Goal: Task Accomplishment & Management: Complete application form

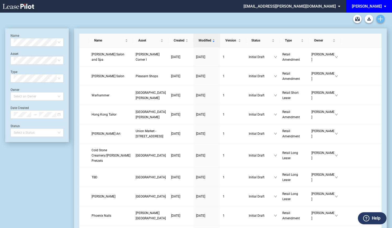
click at [380, 20] on use "Create new document" at bounding box center [380, 19] width 5 height 5
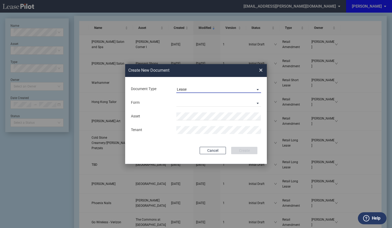
click at [200, 88] on span "Lease" at bounding box center [214, 89] width 75 height 5
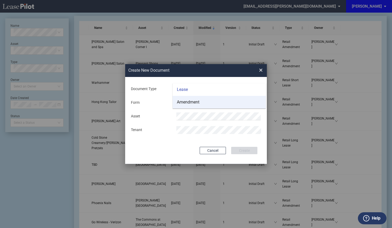
click at [196, 99] on div "Amendment" at bounding box center [188, 102] width 23 height 6
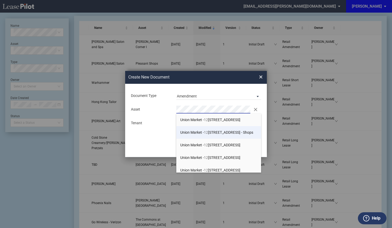
click at [208, 132] on span "12" at bounding box center [206, 132] width 4 height 4
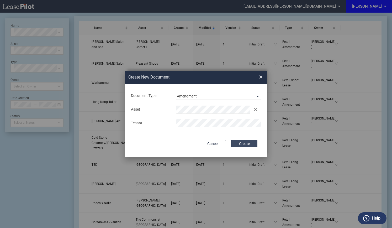
click at [240, 145] on button "Create" at bounding box center [244, 143] width 26 height 7
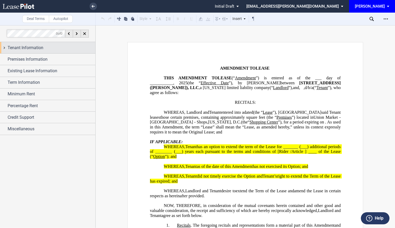
click at [18, 47] on span "Tenant Information" at bounding box center [26, 48] width 36 height 6
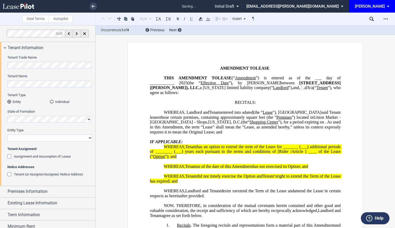
click at [24, 139] on select "Corporation Limited Liability Company General Partnership Limited Partnership O…" at bounding box center [49, 137] width 85 height 7
select select "corporation"
click at [7, 134] on select "Corporation Limited Liability Company General Partnership Limited Partnership O…" at bounding box center [49, 137] width 85 height 7
drag, startPoint x: 312, startPoint y: 77, endPoint x: 350, endPoint y: 77, distance: 38.3
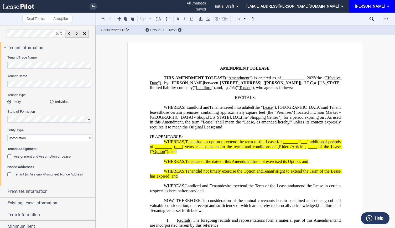
click at [305, 78] on span "___________," at bounding box center [293, 78] width 24 height 5
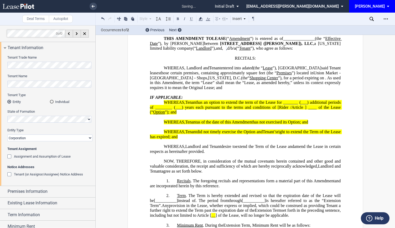
scroll to position [52, 0]
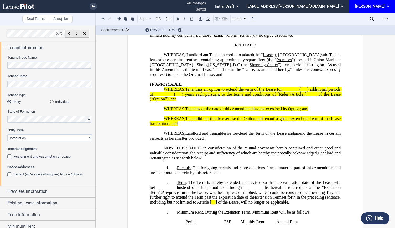
drag, startPoint x: 193, startPoint y: 132, endPoint x: 138, endPoint y: 92, distance: 68.0
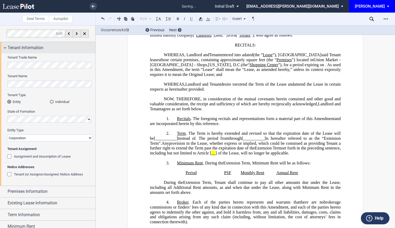
click at [3, 47] on div "Tenant Information" at bounding box center [47, 47] width 95 height 11
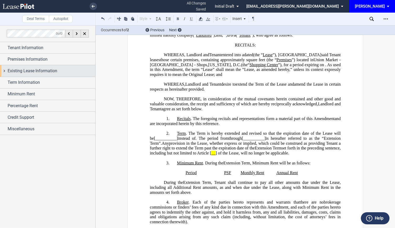
click at [6, 71] on div "Existing Lease Information" at bounding box center [47, 70] width 95 height 11
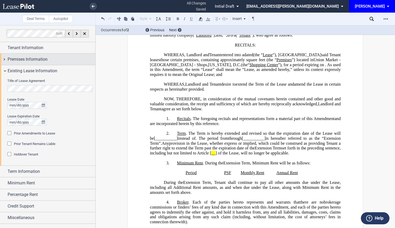
click at [9, 58] on span "Premises Information" at bounding box center [28, 59] width 40 height 6
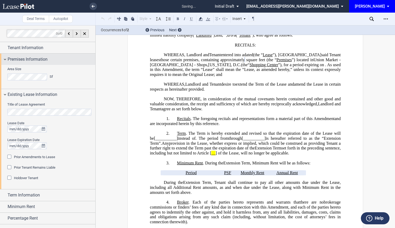
click at [6, 58] on div "Premises Information" at bounding box center [47, 59] width 95 height 11
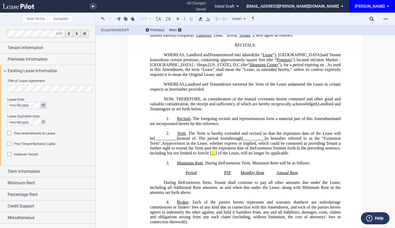
click at [44, 105] on icon "true" at bounding box center [43, 105] width 3 height 4
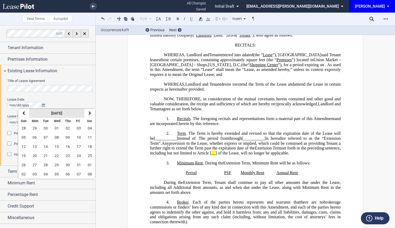
click at [61, 112] on strong "October 2025" at bounding box center [56, 113] width 11 height 4
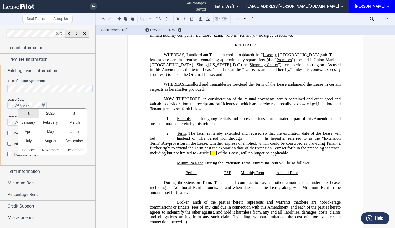
click at [31, 112] on button "previous" at bounding box center [28, 113] width 20 height 9
click at [55, 121] on span "February" at bounding box center [50, 122] width 15 height 4
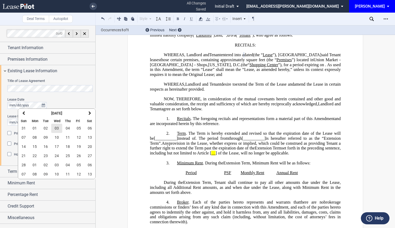
click at [57, 128] on span "03" at bounding box center [57, 128] width 4 height 4
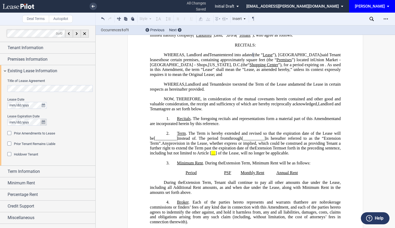
click at [44, 124] on icon "true" at bounding box center [43, 122] width 3 height 4
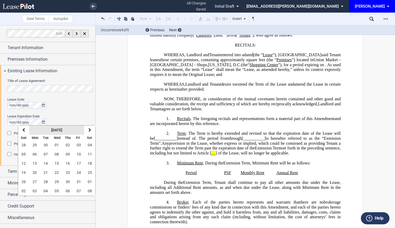
click at [70, 130] on button "October 2025" at bounding box center [56, 129] width 55 height 9
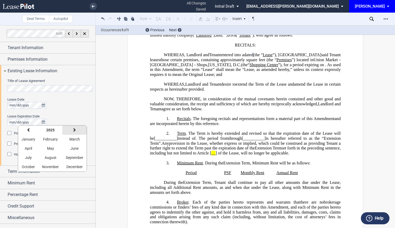
click at [73, 131] on icon "button" at bounding box center [74, 130] width 3 height 4
click at [32, 149] on button "April" at bounding box center [28, 148] width 20 height 9
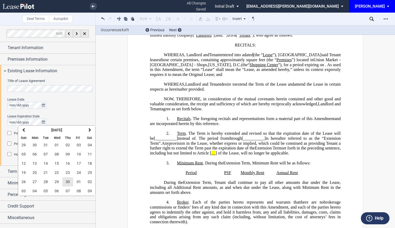
click at [67, 183] on span "30" at bounding box center [68, 181] width 4 height 4
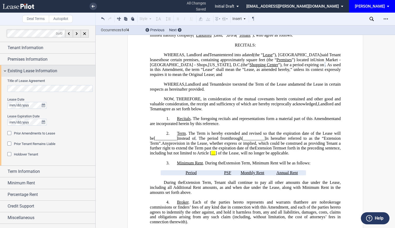
click at [5, 71] on div "Existing Lease Information" at bounding box center [47, 70] width 95 height 11
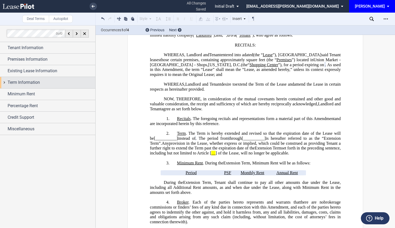
click at [4, 79] on div "Term Information" at bounding box center [47, 82] width 95 height 11
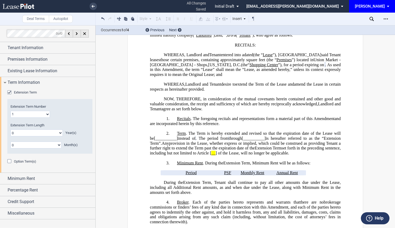
click at [32, 132] on select "0 1 2 3 4 5 6 7 8 9 10 11 12 13 14 15 16 17 18 19 20" at bounding box center [36, 132] width 52 height 7
select select "number:5"
click at [10, 129] on select "0 1 2 3 4 5 6 7 8 9 10 11 12 13 14 15 16 17 18 19 20" at bounding box center [36, 132] width 52 height 7
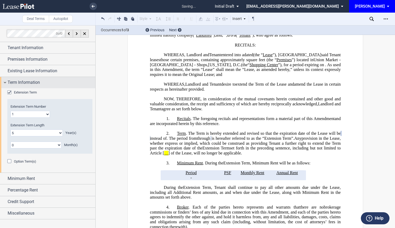
click at [6, 81] on div "Term Information" at bounding box center [47, 82] width 95 height 11
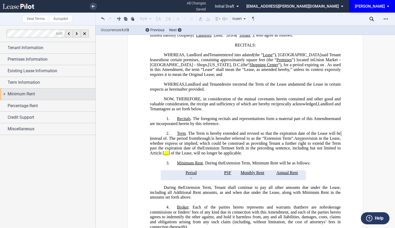
click at [5, 94] on div "Minimum Rent" at bounding box center [47, 93] width 95 height 11
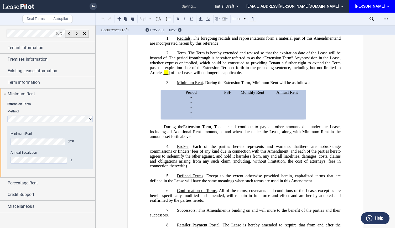
scroll to position [140, 0]
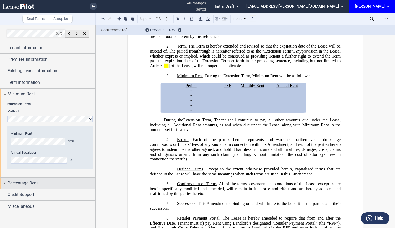
click at [3, 181] on div "Percentage Rent" at bounding box center [47, 182] width 95 height 11
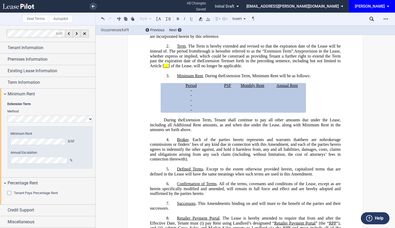
click at [8, 191] on div "Tenant Pays Percentage Rent" at bounding box center [9, 193] width 5 height 5
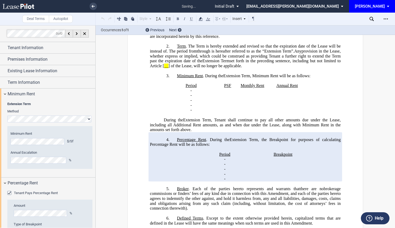
scroll to position [51, 0]
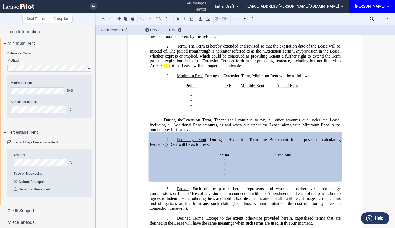
click at [32, 156] on label "Amount" at bounding box center [52, 154] width 76 height 5
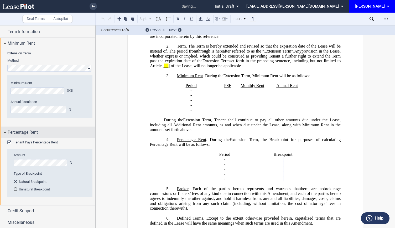
click at [5, 131] on div "Percentage Rent" at bounding box center [47, 132] width 95 height 11
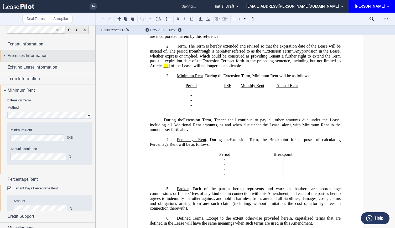
scroll to position [0, 0]
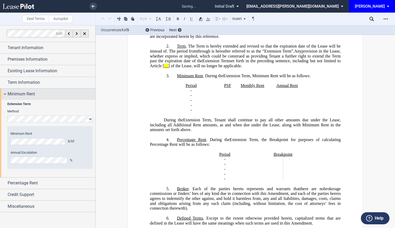
click at [4, 94] on div "Minimum Rent" at bounding box center [47, 93] width 95 height 11
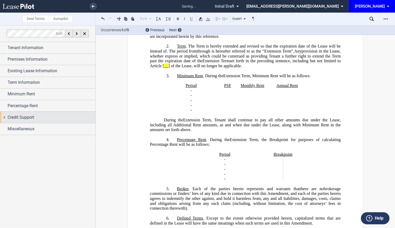
click at [4, 116] on div "Credit Support" at bounding box center [47, 116] width 95 height 11
click at [6, 115] on div "Credit Support" at bounding box center [47, 116] width 95 height 11
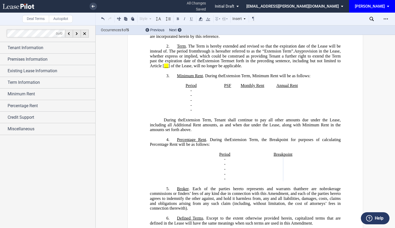
click at [5, 130] on div "Miscellaneous" at bounding box center [47, 128] width 95 height 11
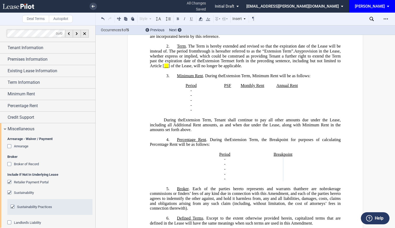
scroll to position [52, 0]
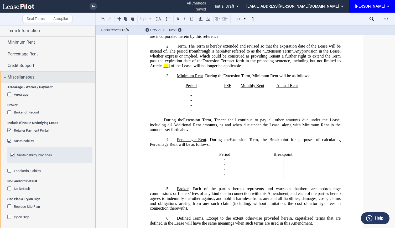
click at [2, 75] on div "Miscellaneous" at bounding box center [47, 76] width 95 height 11
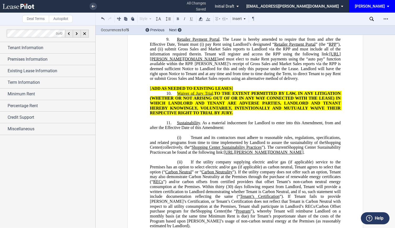
scroll to position [498, 0]
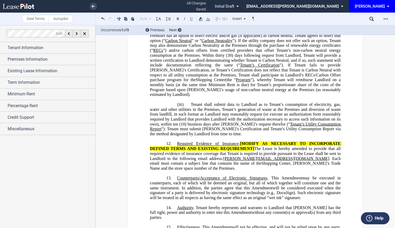
click at [4, 134] on div "Miscellaneous Arrearage - Waiver / Payment Arrearage Arrearage Type Waiver Paym…" at bounding box center [47, 129] width 95 height 12
click at [4, 129] on div "Miscellaneous" at bounding box center [47, 128] width 95 height 11
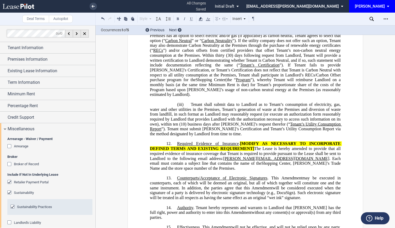
scroll to position [52, 0]
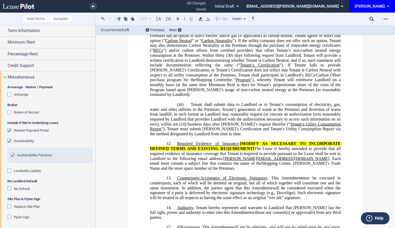
click at [7, 131] on div "Arrearage - Waiver / Payment Arrearage Arrearage Type Waiver Payment Date Amoun…" at bounding box center [47, 155] width 95 height 145
click at [7, 130] on div "Retailer Payment Portal" at bounding box center [9, 130] width 5 height 5
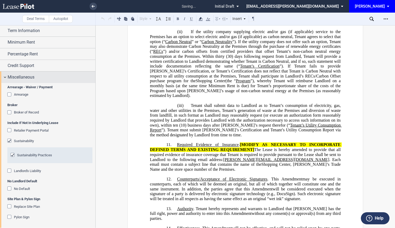
click at [6, 76] on div "Miscellaneous" at bounding box center [47, 76] width 95 height 11
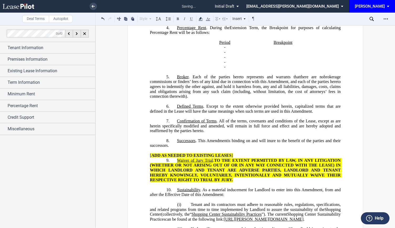
scroll to position [315, 0]
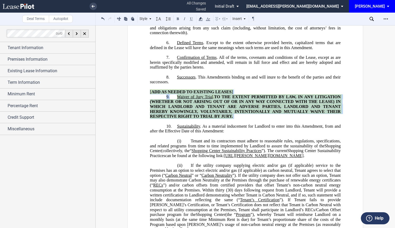
drag, startPoint x: 237, startPoint y: 135, endPoint x: 141, endPoint y: 108, distance: 100.0
click at [141, 108] on div "﻿ !!CUSTOM_FOOTER_DISTANCE_0.5in!! !!CUSTOM_FOOTER_START!! !!CUSTOM_PAGE_NUMBER…" at bounding box center [245, 158] width 236 height 863
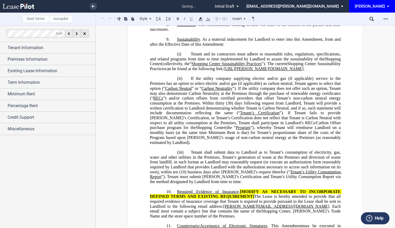
scroll to position [472, 0]
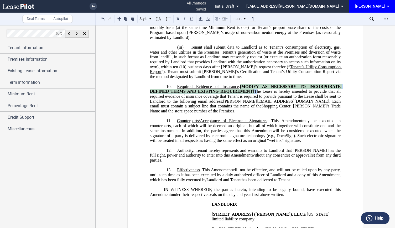
drag, startPoint x: 240, startPoint y: 100, endPoint x: 254, endPoint y: 107, distance: 16.1
click at [254, 107] on span "Required Evidence of Insurance . [MODIFY AS NECESSARY TO INCORPORATE DEFINED TE…" at bounding box center [246, 96] width 192 height 24
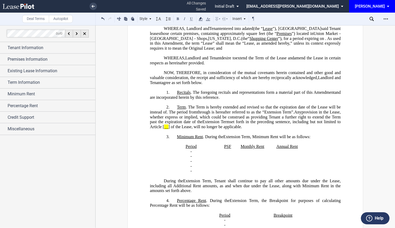
scroll to position [0, 0]
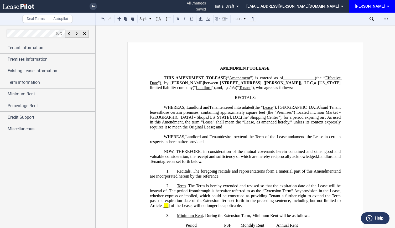
click at [186, 139] on span "Landlord and Tenant" at bounding box center [203, 136] width 36 height 5
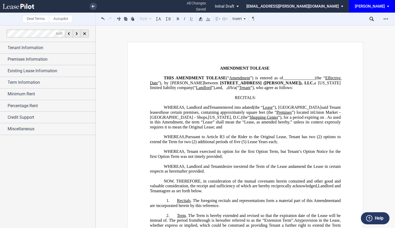
click at [220, 158] on span "WHEREAS, Tenant exercised its option for the first Option Term, but Tenant’s Op…" at bounding box center [246, 153] width 192 height 9
click at [201, 168] on span "WHEREAS, Landlord and Tenant" at bounding box center [193, 166] width 58 height 5
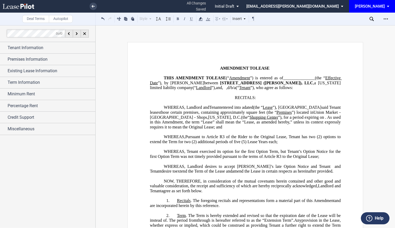
click at [186, 173] on span "WHEREAS, Landlord desires to accept Tenant’s late Option Notice and Tenant and …" at bounding box center [246, 168] width 192 height 9
drag, startPoint x: 283, startPoint y: 174, endPoint x: 311, endPoint y: 175, distance: 28.9
click at [311, 173] on span "WHEREAS, Landlord desires to accept Tenant’s late Option Notice and Tenant and …" at bounding box center [246, 168] width 192 height 9
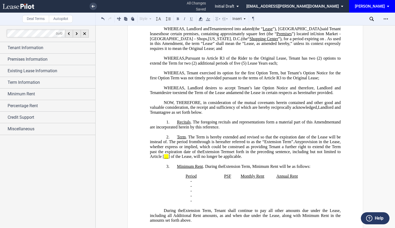
scroll to position [79, 0]
click at [177, 139] on span "Term" at bounding box center [181, 136] width 9 height 5
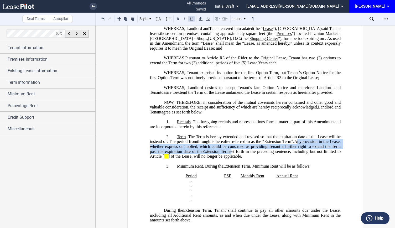
drag, startPoint x: 213, startPoint y: 154, endPoint x: 343, endPoint y: 158, distance: 130.5
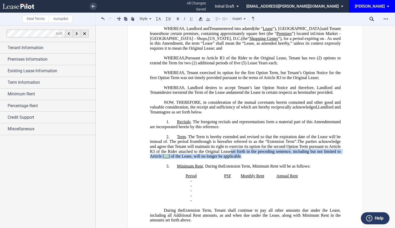
drag, startPoint x: 147, startPoint y: 164, endPoint x: 165, endPoint y: 168, distance: 18.3
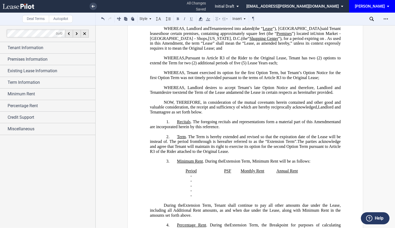
click at [207, 153] on span "The parties acknowledge and agree that Tenant will maintain its right to exerci…" at bounding box center [246, 146] width 192 height 14
click at [151, 153] on span "The parties acknowledge and agree that Tenant will maintain its right to exerci…" at bounding box center [246, 146] width 192 height 14
click at [174, 145] on p "2. Term . The Term is hereby extended and revised so that the expiration date o…" at bounding box center [245, 144] width 190 height 20
click at [210, 144] on span ". The Term is hereby extended and revised so that the expiration date of the Le…" at bounding box center [246, 138] width 192 height 9
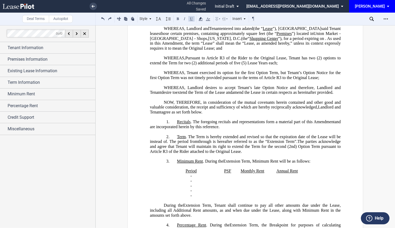
click at [214, 95] on span "extend the Term of the Lease and" at bounding box center [204, 92] width 56 height 5
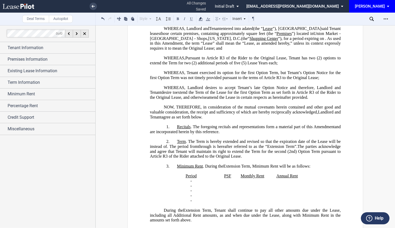
click at [262, 31] on span "Lease" at bounding box center [267, 28] width 10 height 5
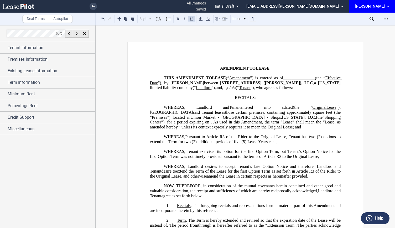
scroll to position [131, 0]
